Goal: Task Accomplishment & Management: Manage account settings

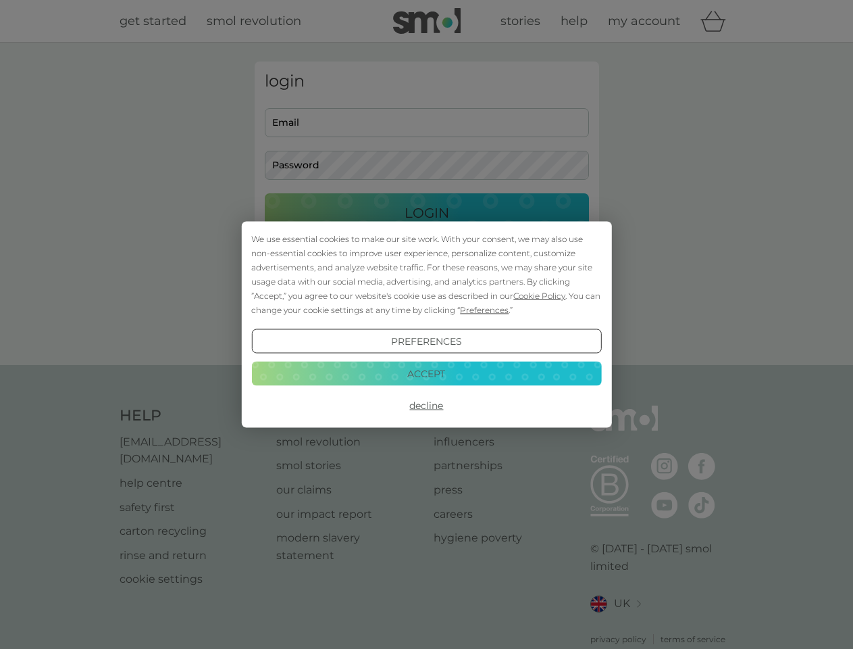
click at [540, 295] on span "Cookie Policy" at bounding box center [539, 296] width 52 height 10
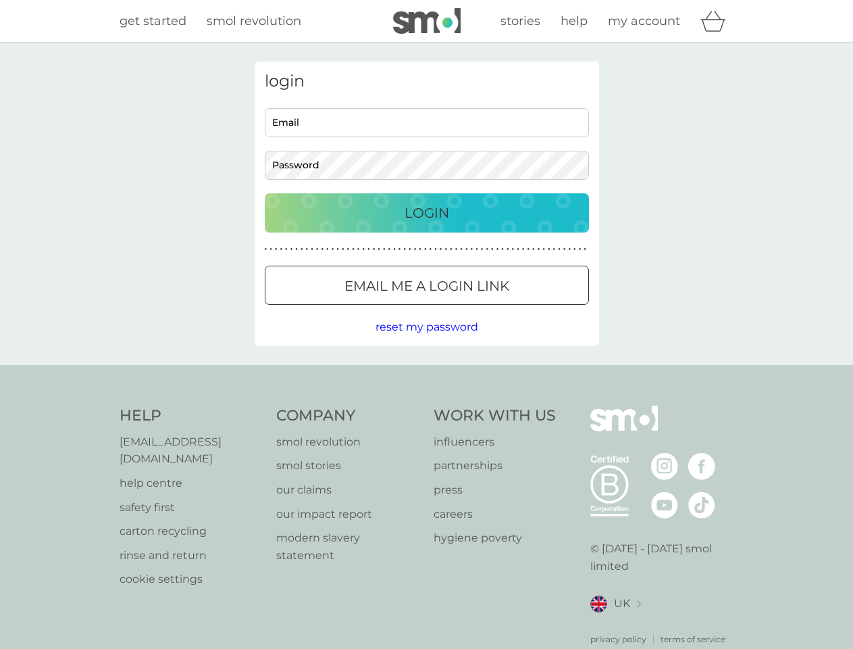
click at [483, 309] on div "login Email Password Login ● ● ● ● ● ● ● ● ● ● ● ● ● ● ● ● ● ● ● ● ● ● ● ● ● ● …" at bounding box center [427, 203] width 345 height 284
click at [426, 341] on div "login Email Password Login ● ● ● ● ● ● ● ● ● ● ● ● ● ● ● ● ● ● ● ● ● ● ● ● ● ● …" at bounding box center [427, 203] width 345 height 284
click at [426, 405] on div "Help [EMAIL_ADDRESS][DOMAIN_NAME] help centre safety first carton recycling rin…" at bounding box center [427, 525] width 615 height 240
click at [426, 373] on div "Help [EMAIL_ADDRESS][DOMAIN_NAME] help centre safety first carton recycling rin…" at bounding box center [426, 525] width 853 height 321
